Goal: Transaction & Acquisition: Download file/media

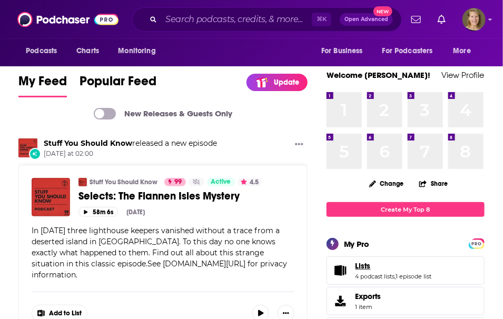
click at [416, 265] on link "Lists" at bounding box center [394, 265] width 76 height 9
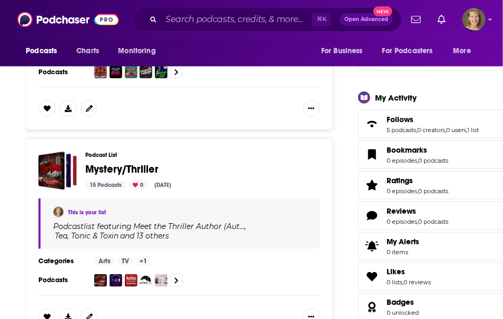
scroll to position [323, 0]
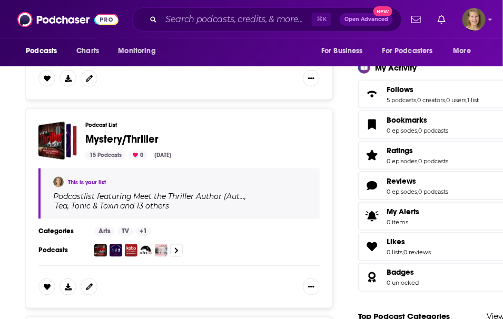
click at [125, 139] on span "Mystery/Thriller" at bounding box center [121, 139] width 73 height 13
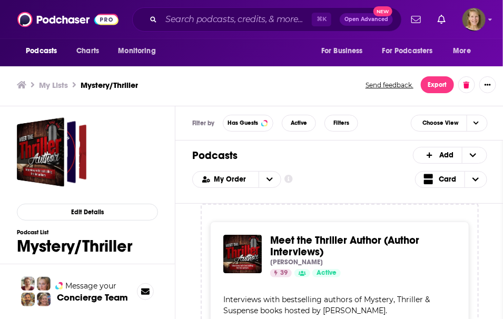
scroll to position [3, 0]
click at [434, 82] on button "Export" at bounding box center [437, 84] width 33 height 17
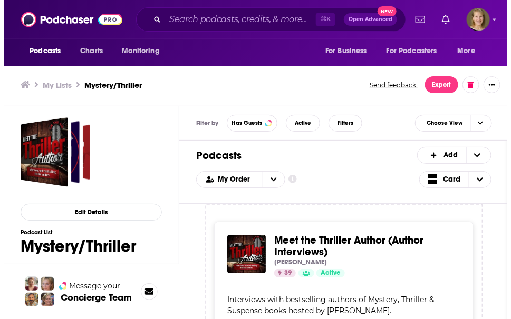
scroll to position [0, 0]
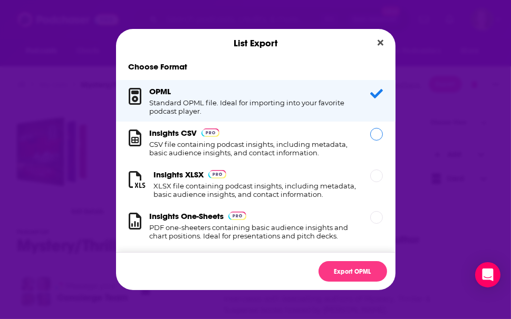
click at [186, 148] on h1 "CSV file containing podcast insights, including metadata, basic audience insigh…" at bounding box center [254, 148] width 208 height 17
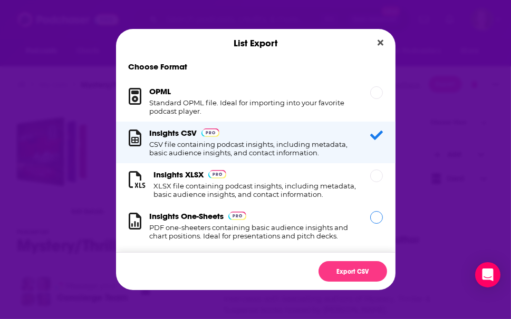
click at [370, 224] on div "Dialog" at bounding box center [376, 217] width 13 height 13
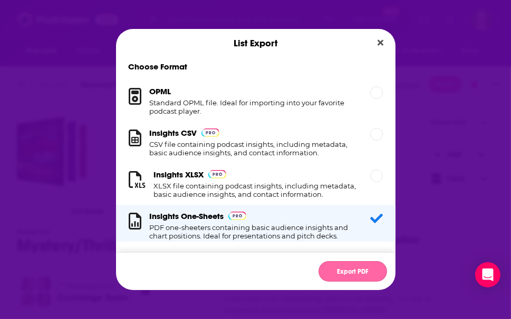
click at [357, 269] on button "Export PDF" at bounding box center [352, 271] width 69 height 21
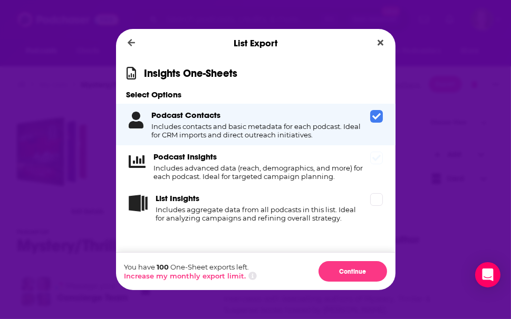
click at [199, 168] on h4 "Includes advanced data (reach, demographics, and more) for each podcast. Ideal …" at bounding box center [260, 172] width 212 height 17
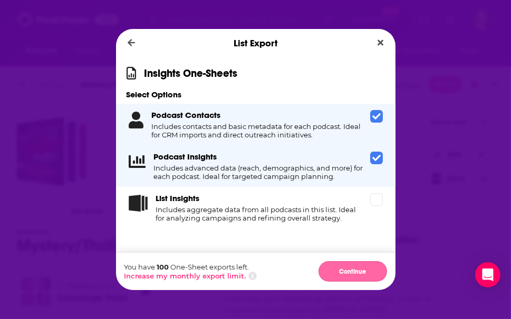
click at [354, 270] on button "Continue" at bounding box center [352, 271] width 69 height 21
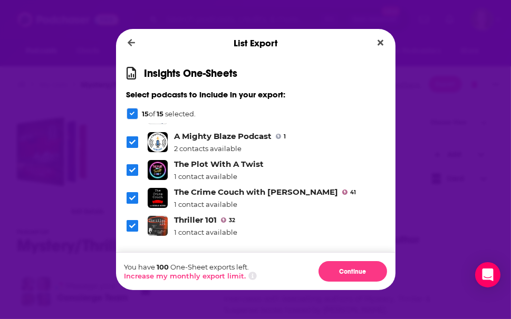
scroll to position [308, 0]
click at [381, 43] on icon "Close" at bounding box center [380, 43] width 6 height 6
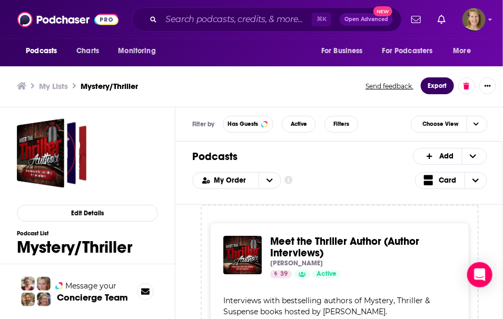
scroll to position [0, 0]
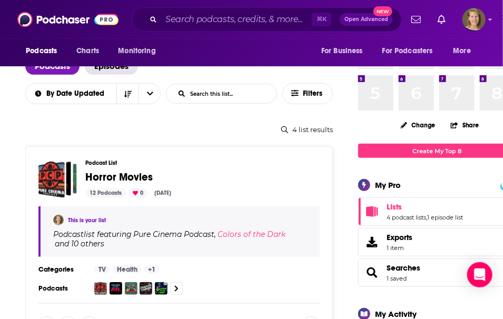
scroll to position [108, 0]
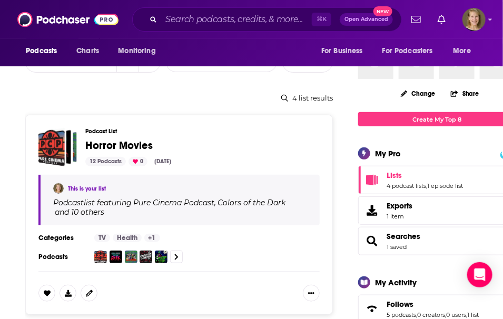
click at [181, 149] on span "Horror Movies" at bounding box center [198, 146] width 226 height 12
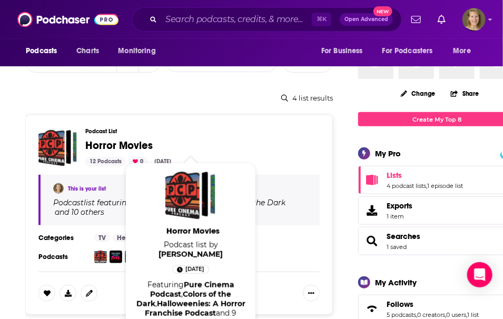
click at [113, 143] on span "Horror Movies" at bounding box center [118, 145] width 67 height 13
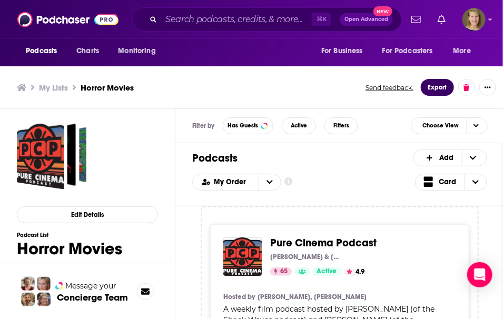
click at [434, 85] on button "Export" at bounding box center [437, 87] width 33 height 17
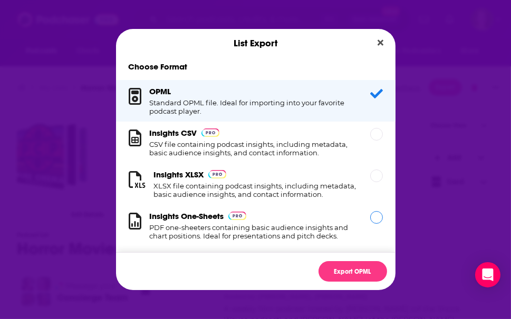
click at [203, 221] on h3 "Insights One-Sheets" at bounding box center [187, 216] width 74 height 10
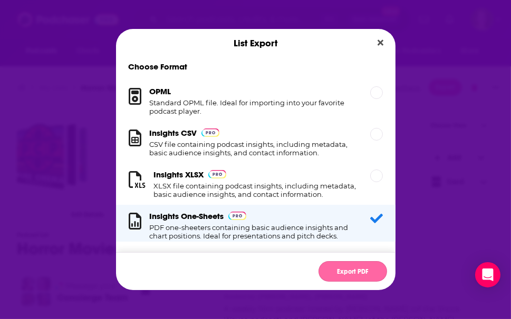
click at [345, 275] on button "Export PDF" at bounding box center [352, 271] width 69 height 21
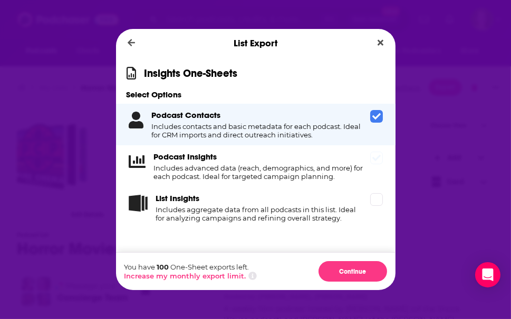
click at [300, 159] on div "Podcast Insights Includes advanced data (reach, demographics, and more) for eac…" at bounding box center [260, 166] width 212 height 29
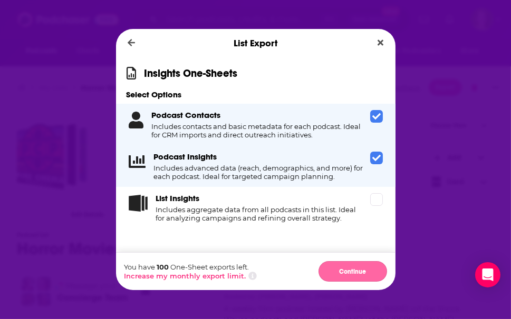
click at [371, 278] on button "Continue" at bounding box center [352, 271] width 69 height 21
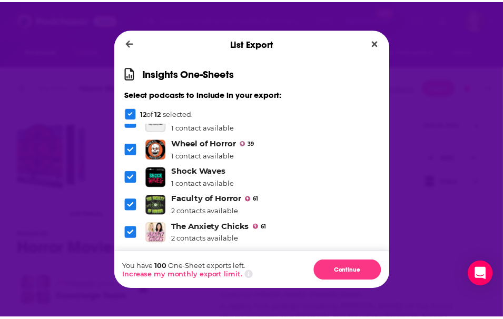
scroll to position [227, 0]
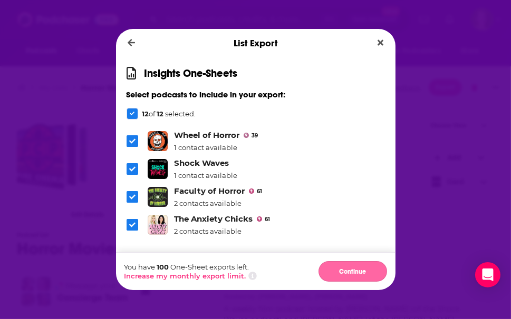
click at [346, 276] on button "Continue" at bounding box center [352, 271] width 69 height 21
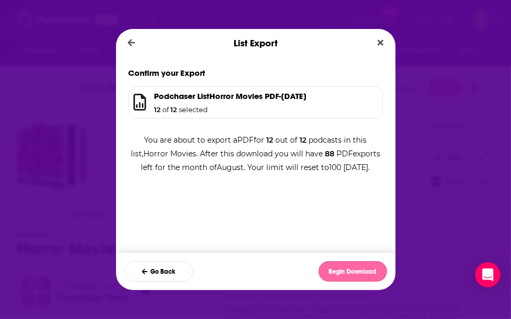
click at [345, 273] on button "Begin Download" at bounding box center [352, 271] width 69 height 21
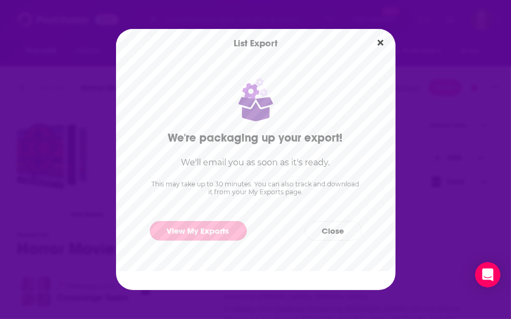
click at [194, 231] on link "View My Exports" at bounding box center [198, 231] width 97 height 20
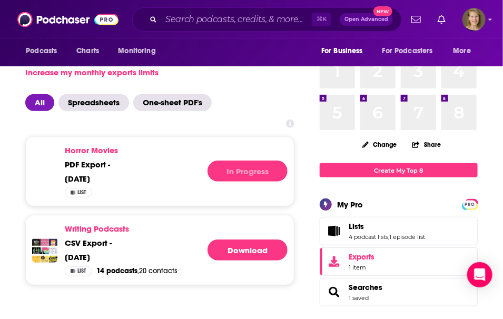
scroll to position [89, 0]
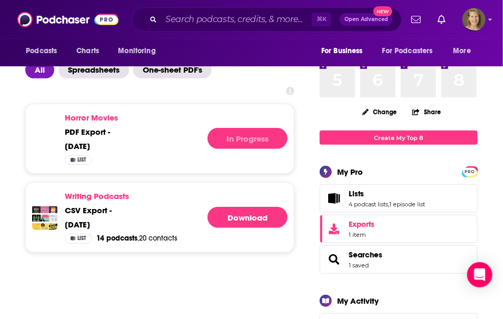
click at [105, 147] on div "[DATE]" at bounding box center [87, 146] width 45 height 10
click at [110, 148] on div "[DATE]" at bounding box center [87, 146] width 45 height 10
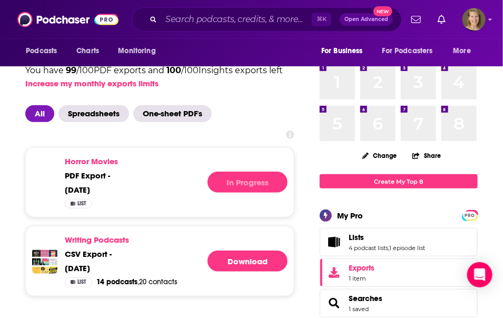
scroll to position [32, 0]
